Goal: Task Accomplishment & Management: Manage account settings

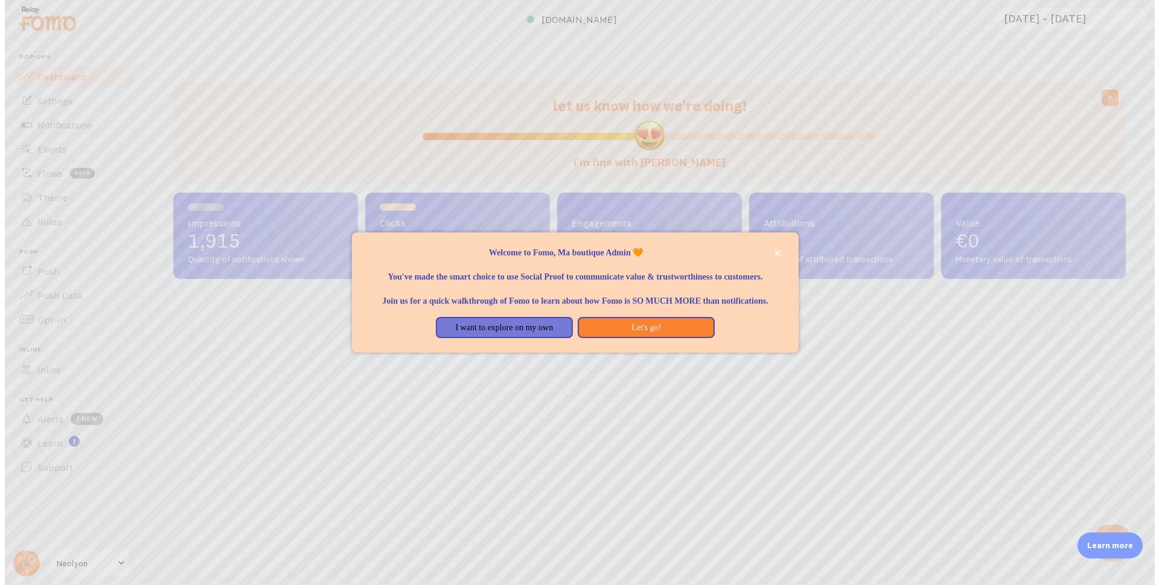
scroll to position [317, 953]
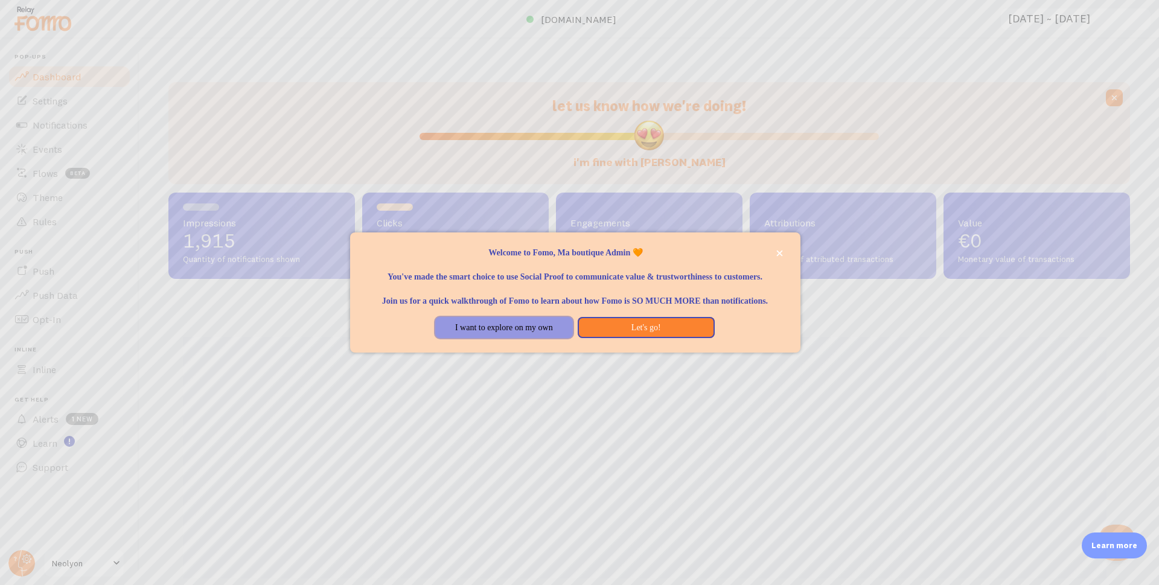
click at [514, 339] on button "I want to explore on my own" at bounding box center [503, 328] width 137 height 22
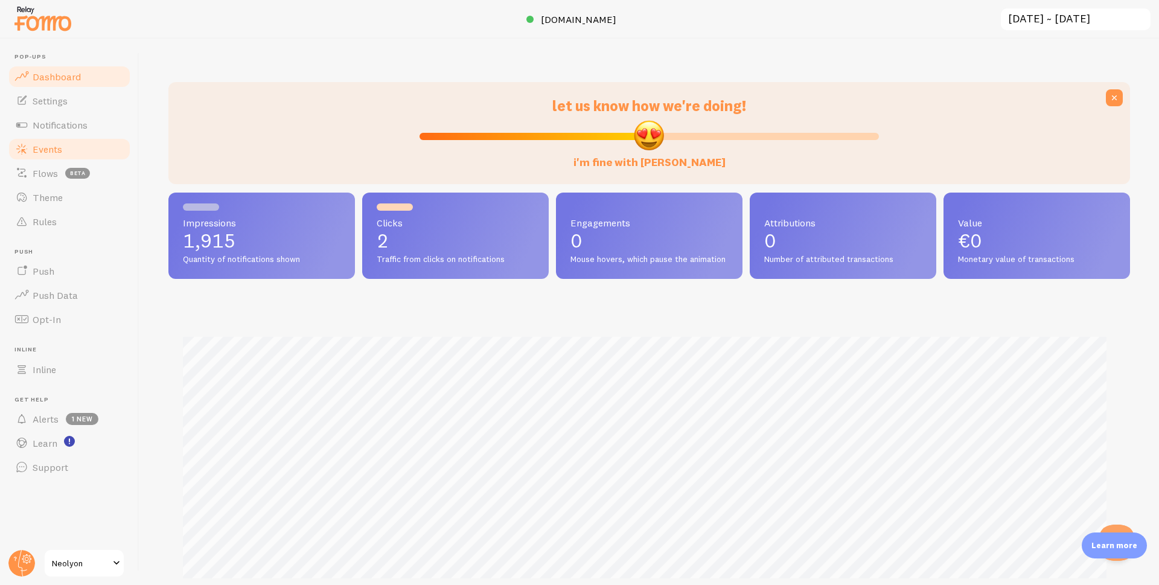
click at [43, 154] on span "Events" at bounding box center [48, 149] width 30 height 12
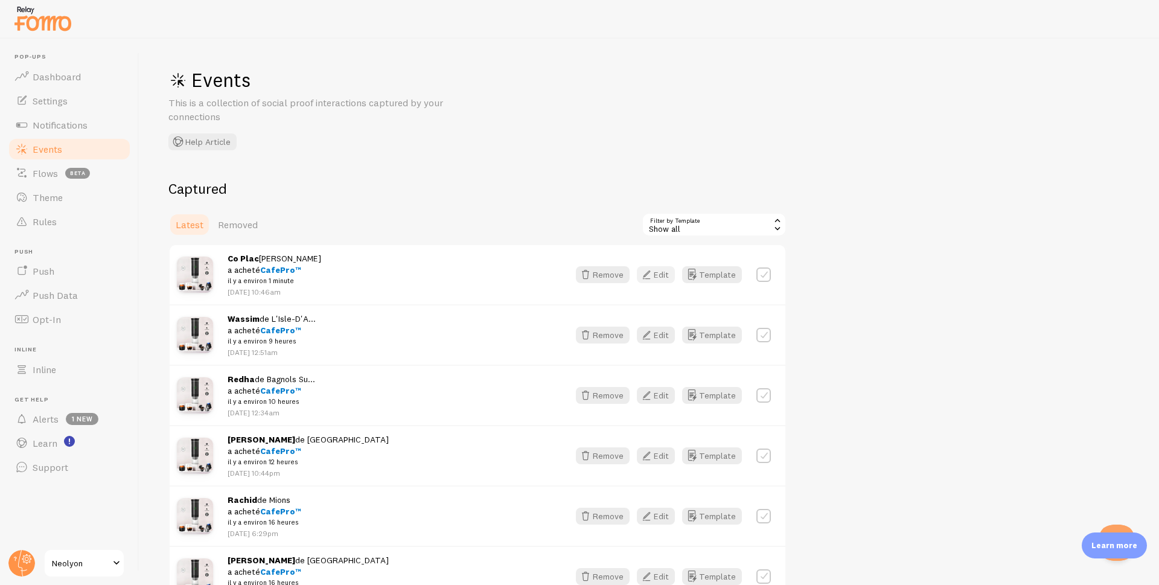
click at [658, 276] on button "Edit" at bounding box center [656, 274] width 38 height 17
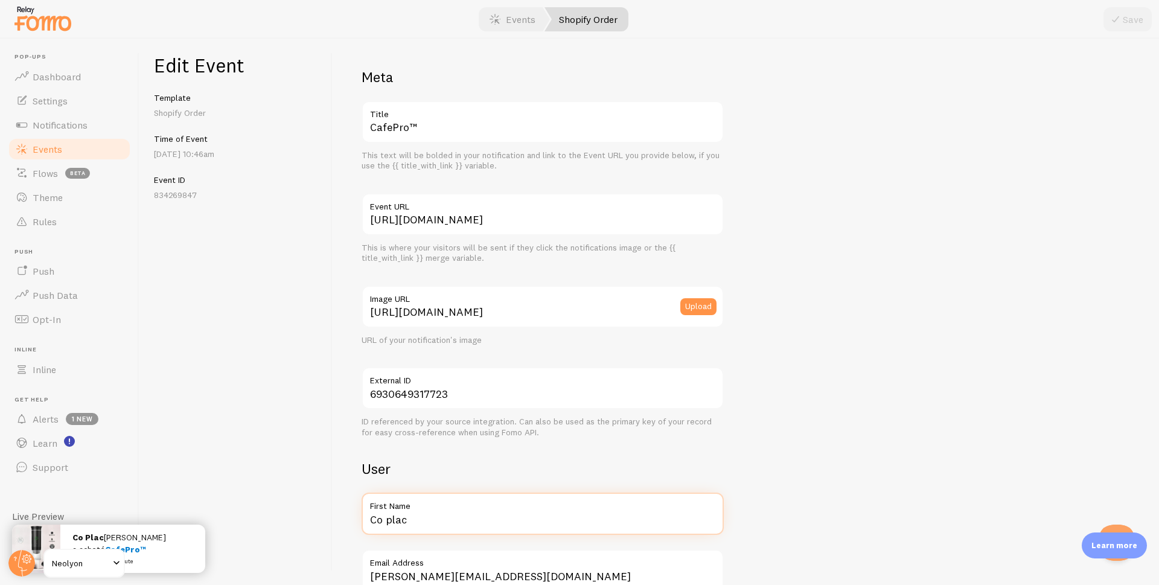
drag, startPoint x: 446, startPoint y: 521, endPoint x: 369, endPoint y: 520, distance: 77.3
click at [369, 520] on input "Co plac" at bounding box center [543, 514] width 362 height 42
type input "M"
type input "[PERSON_NAME]"
click at [1129, 18] on button "Save" at bounding box center [1128, 19] width 48 height 24
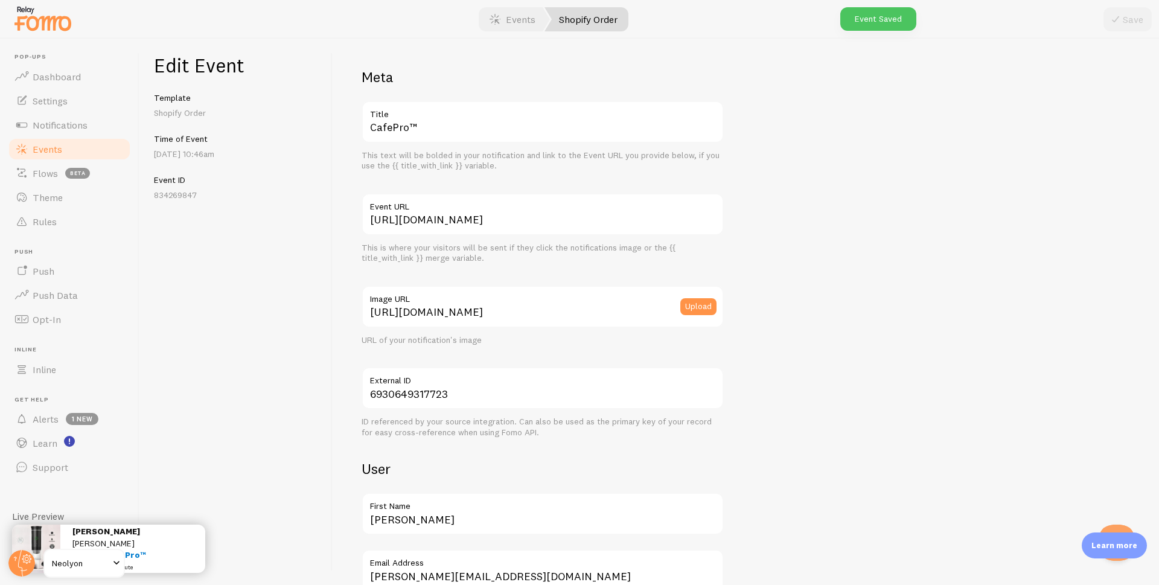
click at [45, 147] on span "Events" at bounding box center [48, 149] width 30 height 12
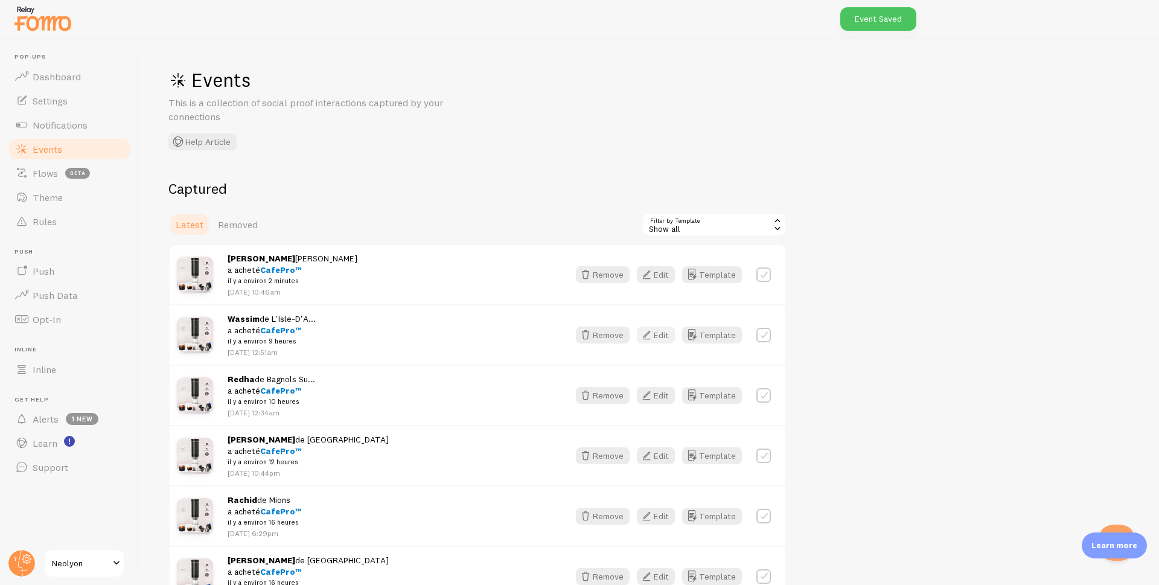
click at [661, 336] on button "Edit" at bounding box center [656, 335] width 38 height 17
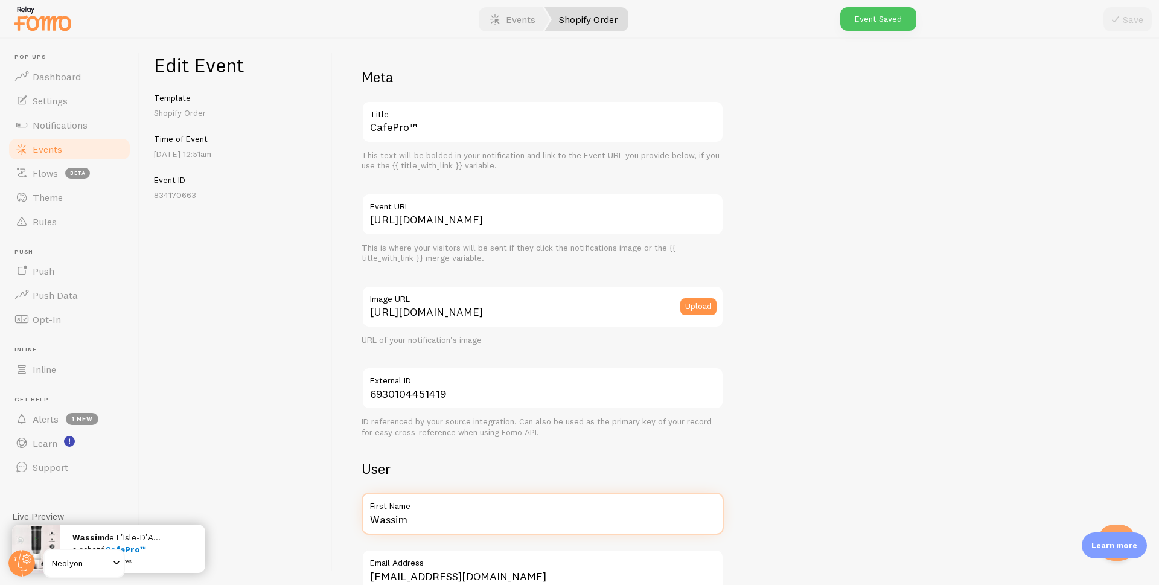
drag, startPoint x: 445, startPoint y: 523, endPoint x: 371, endPoint y: 529, distance: 74.5
click at [371, 529] on input "Wassim" at bounding box center [543, 514] width 362 height 42
click at [1147, 20] on button "Save" at bounding box center [1128, 19] width 48 height 24
click at [422, 528] on input "Sofian" at bounding box center [543, 514] width 362 height 42
type input "Sofiane"
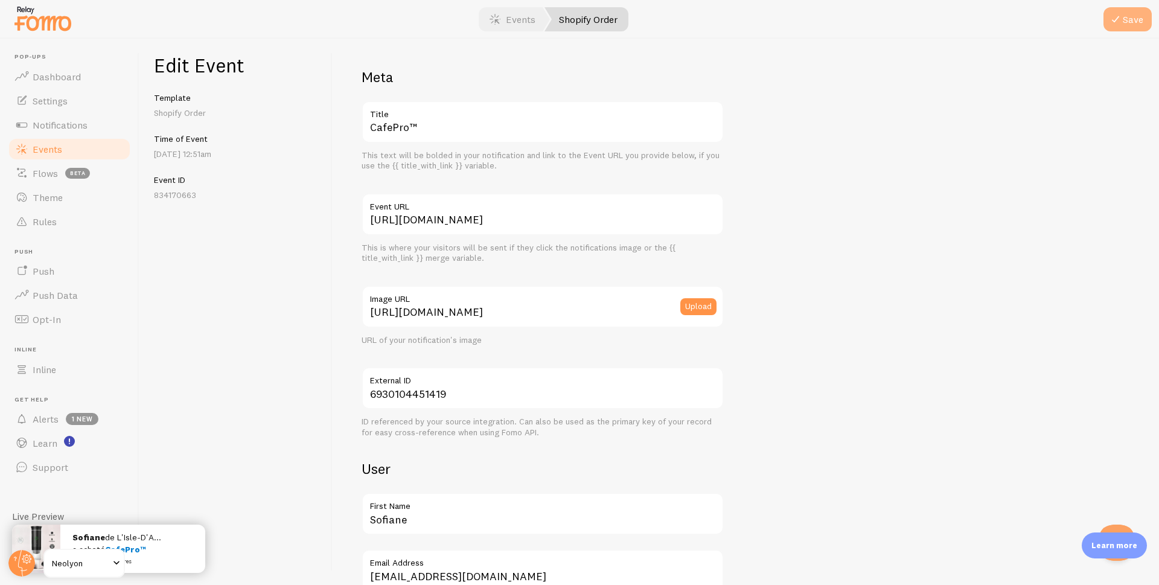
click at [1140, 14] on button "Save" at bounding box center [1128, 19] width 48 height 24
click at [57, 153] on span "Events" at bounding box center [48, 149] width 30 height 12
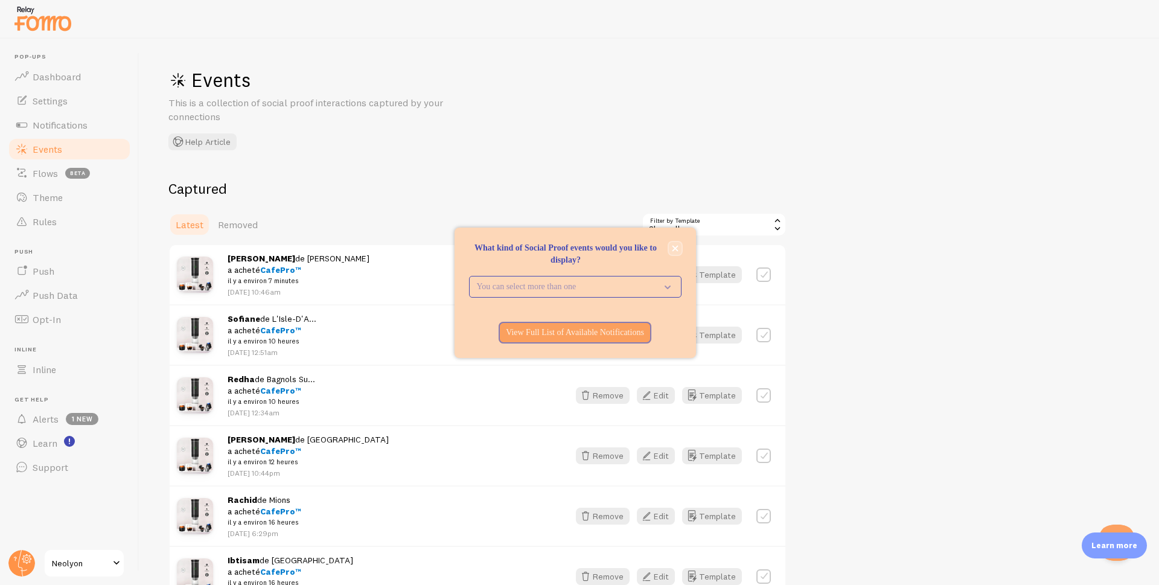
click at [677, 249] on icon "close," at bounding box center [675, 248] width 7 height 7
